Goal: Information Seeking & Learning: Understand process/instructions

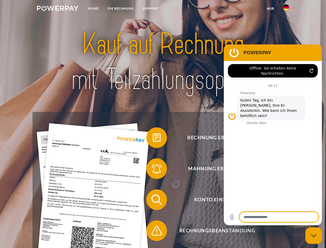
click at [58, 9] on img at bounding box center [58, 8] width 42 height 5
click at [286, 9] on img at bounding box center [286, 7] width 6 height 6
click at [270, 9] on link "agb" at bounding box center [271, 8] width 16 height 9
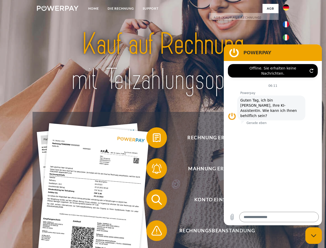
click at [153, 139] on span at bounding box center [149, 138] width 26 height 26
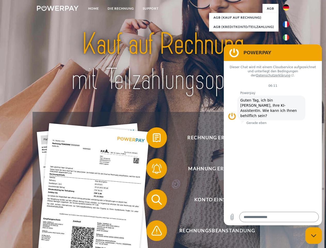
click at [153, 170] on span at bounding box center [149, 169] width 26 height 26
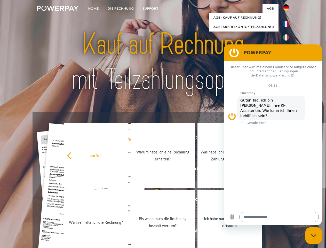
click at [153, 201] on link "Bis wann muss die Rechnung bezahlt werden?" at bounding box center [163, 222] width 64 height 65
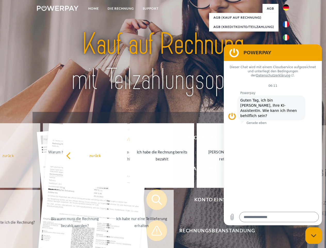
click at [153, 232] on span at bounding box center [149, 231] width 26 height 26
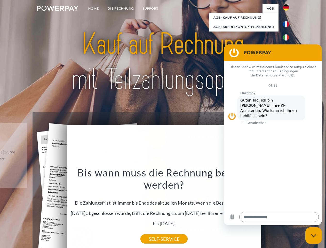
click at [314, 235] on icon "Messaging-Fenster schließen" at bounding box center [313, 235] width 5 height 3
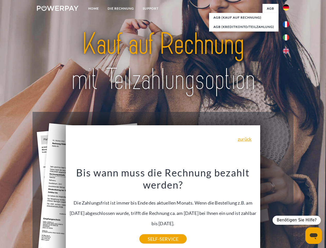
type textarea "*"
